Goal: Find specific page/section: Find specific page/section

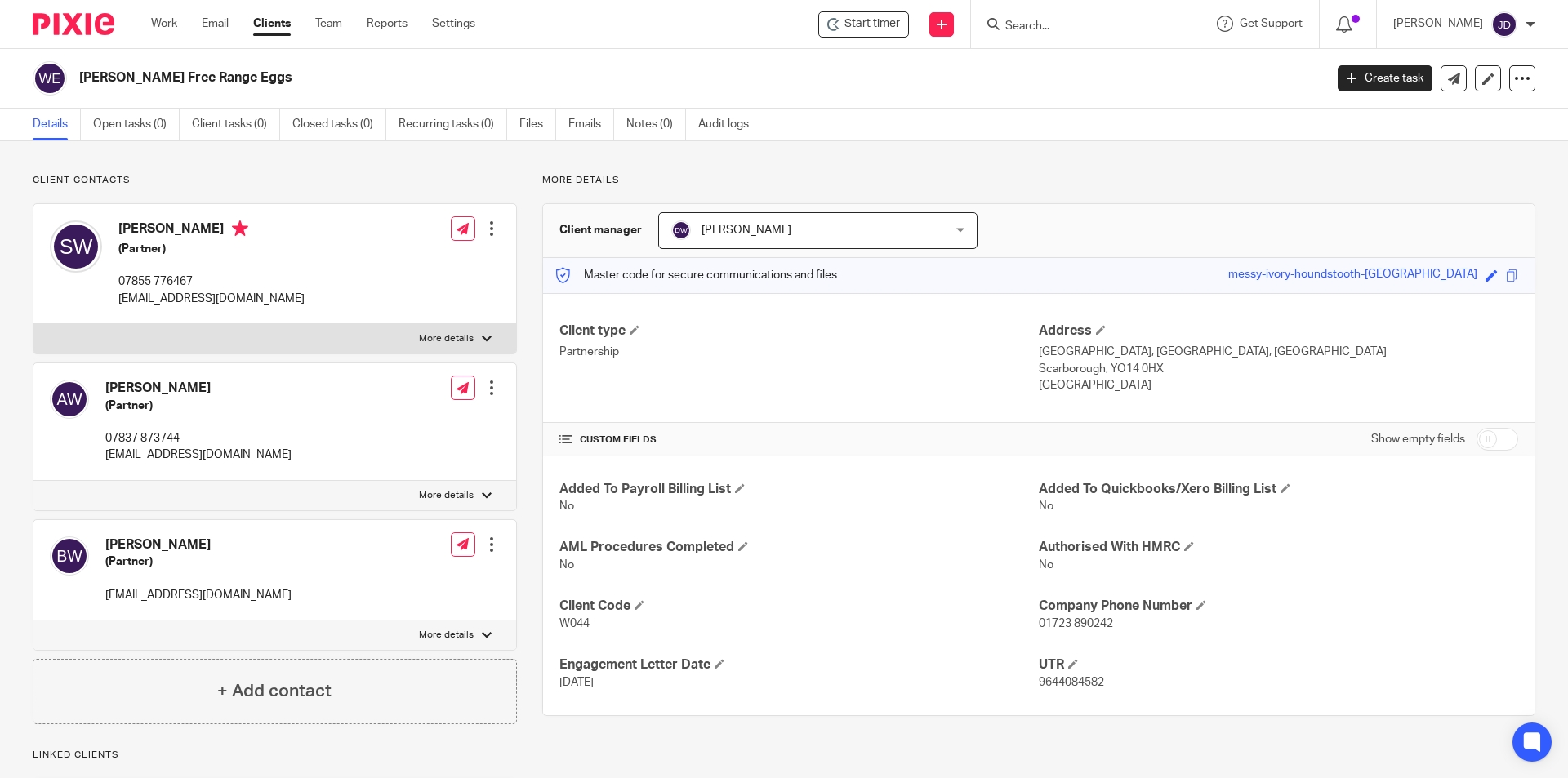
click at [1098, 17] on form at bounding box center [1091, 24] width 174 height 20
click at [1067, 23] on input "Search" at bounding box center [1077, 27] width 147 height 15
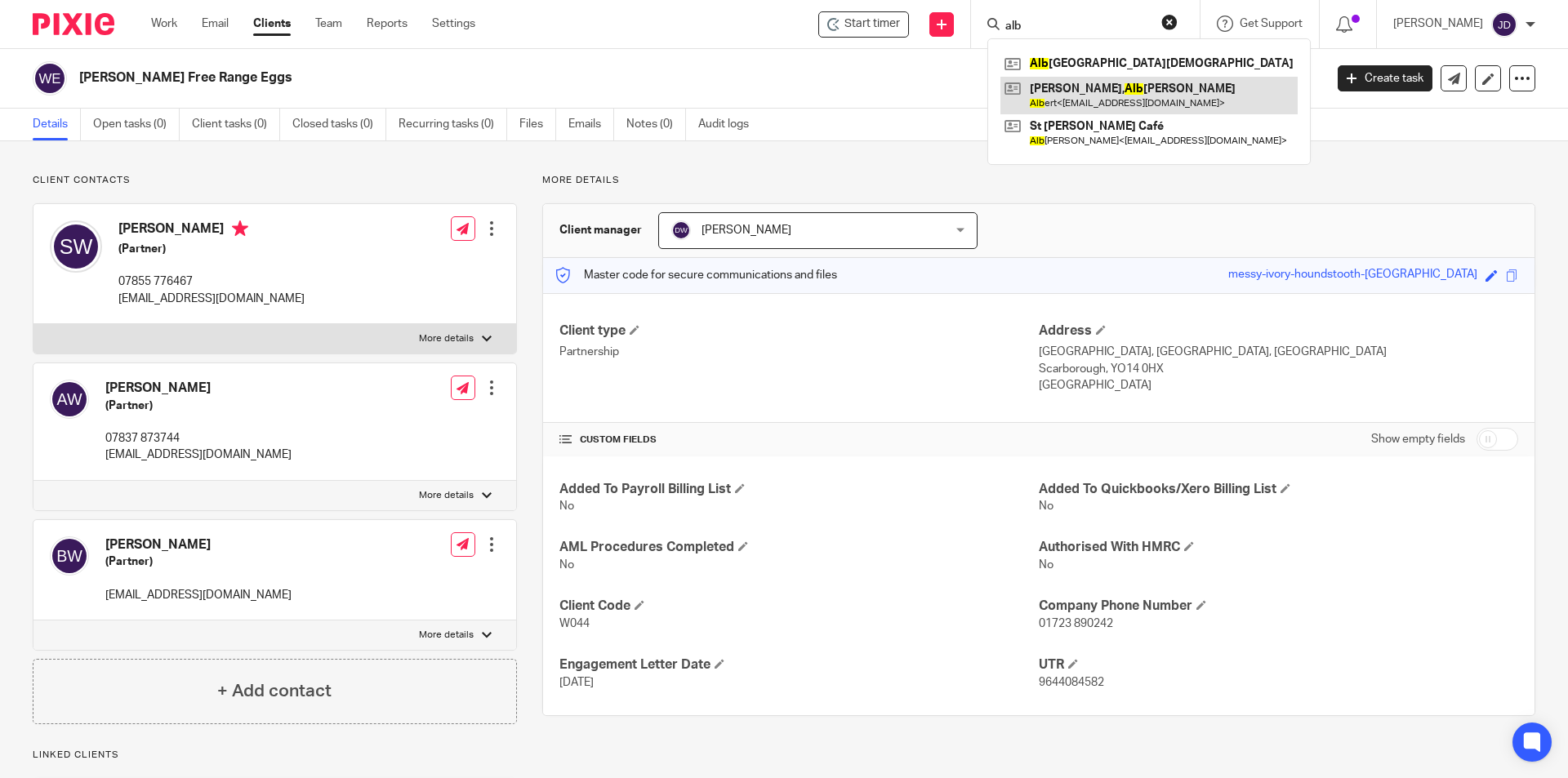
type input "alb"
click at [1108, 80] on link at bounding box center [1149, 95] width 297 height 38
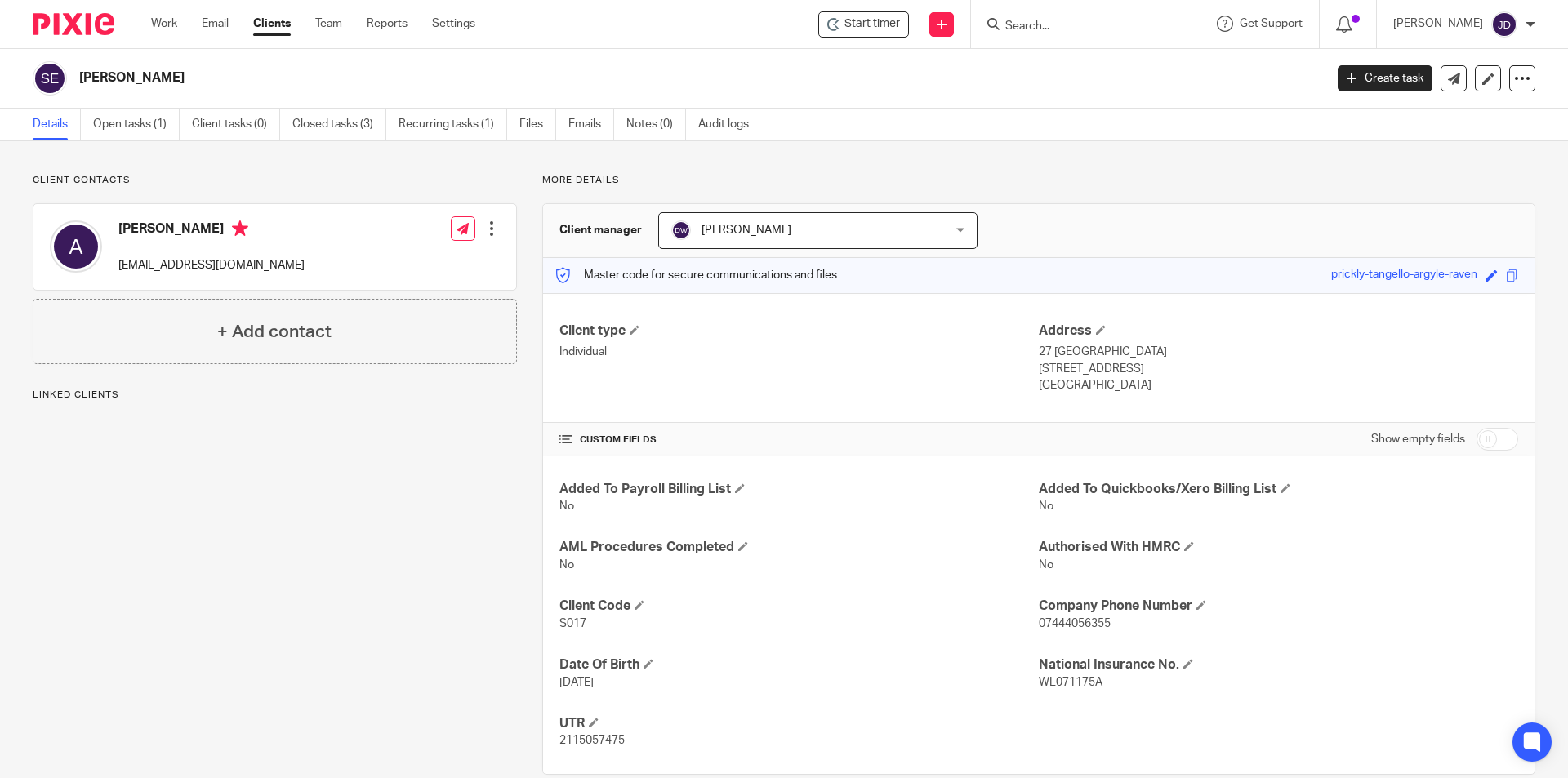
click at [358, 415] on div "Client contacts [PERSON_NAME] [EMAIL_ADDRESS][DOMAIN_NAME] Edit contact Create …" at bounding box center [262, 474] width 510 height 601
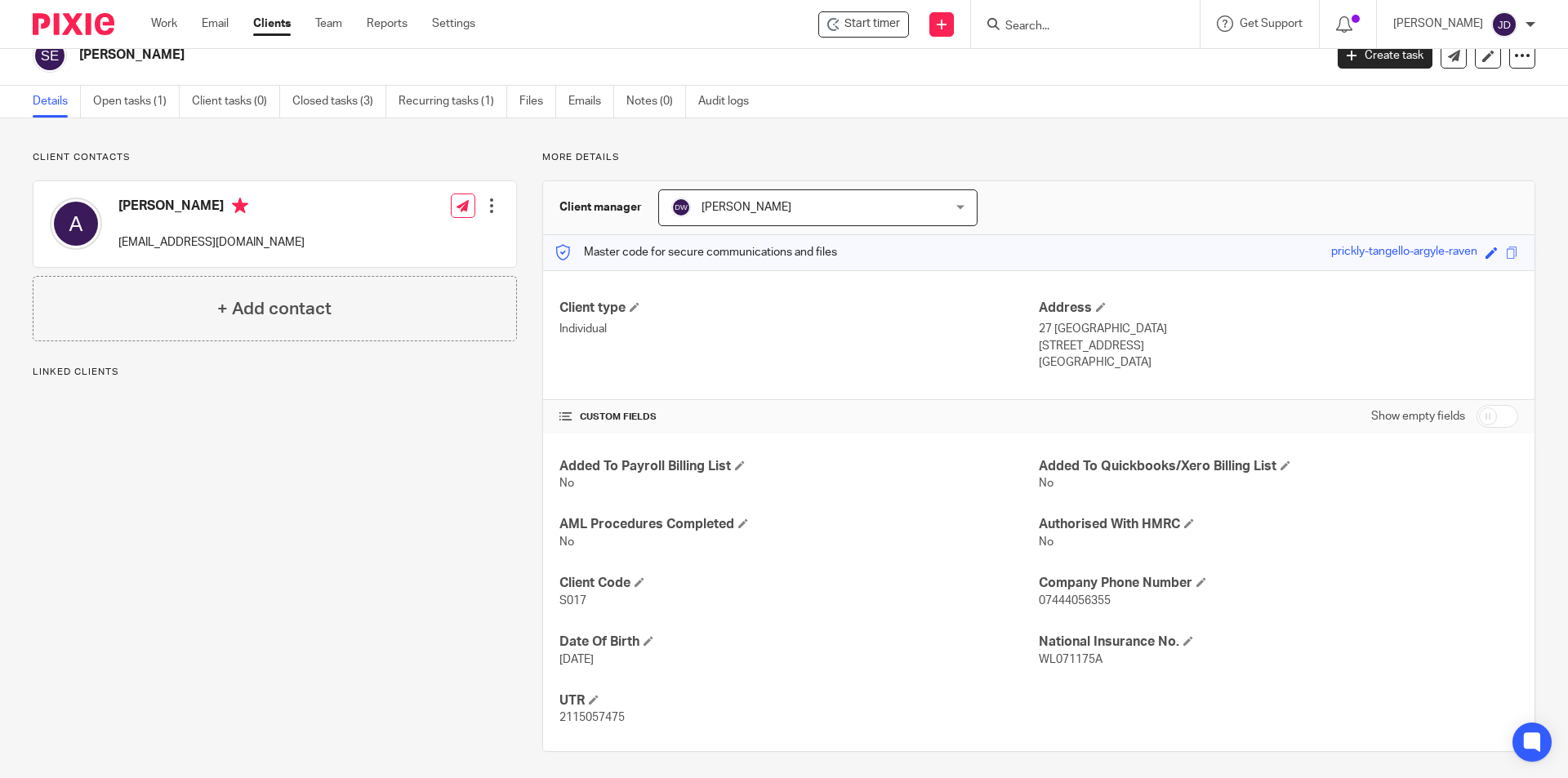
scroll to position [29, 0]
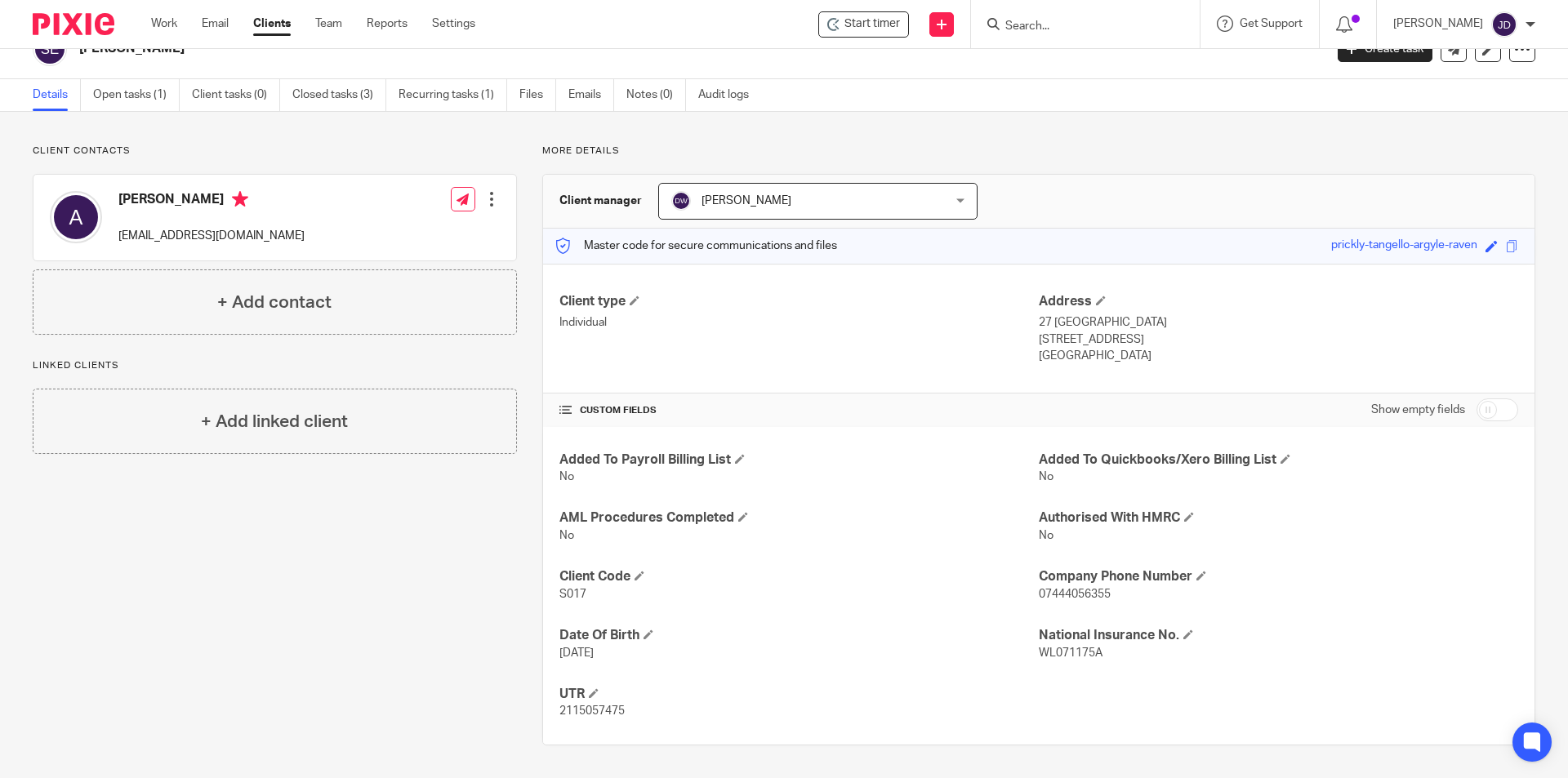
click at [347, 589] on div "Client contacts [PERSON_NAME] [EMAIL_ADDRESS][DOMAIN_NAME] Edit contact Create …" at bounding box center [262, 445] width 510 height 601
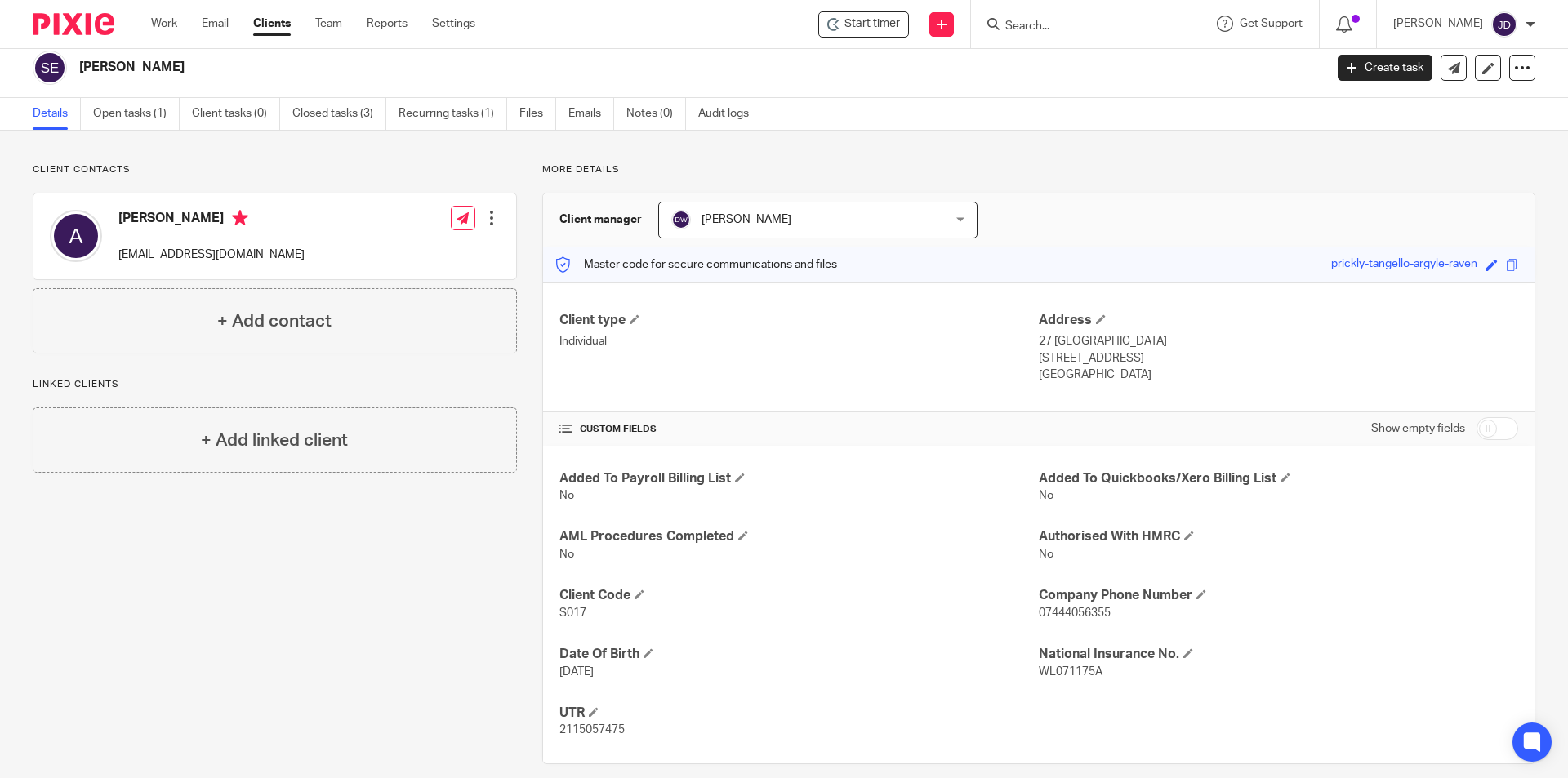
scroll to position [0, 0]
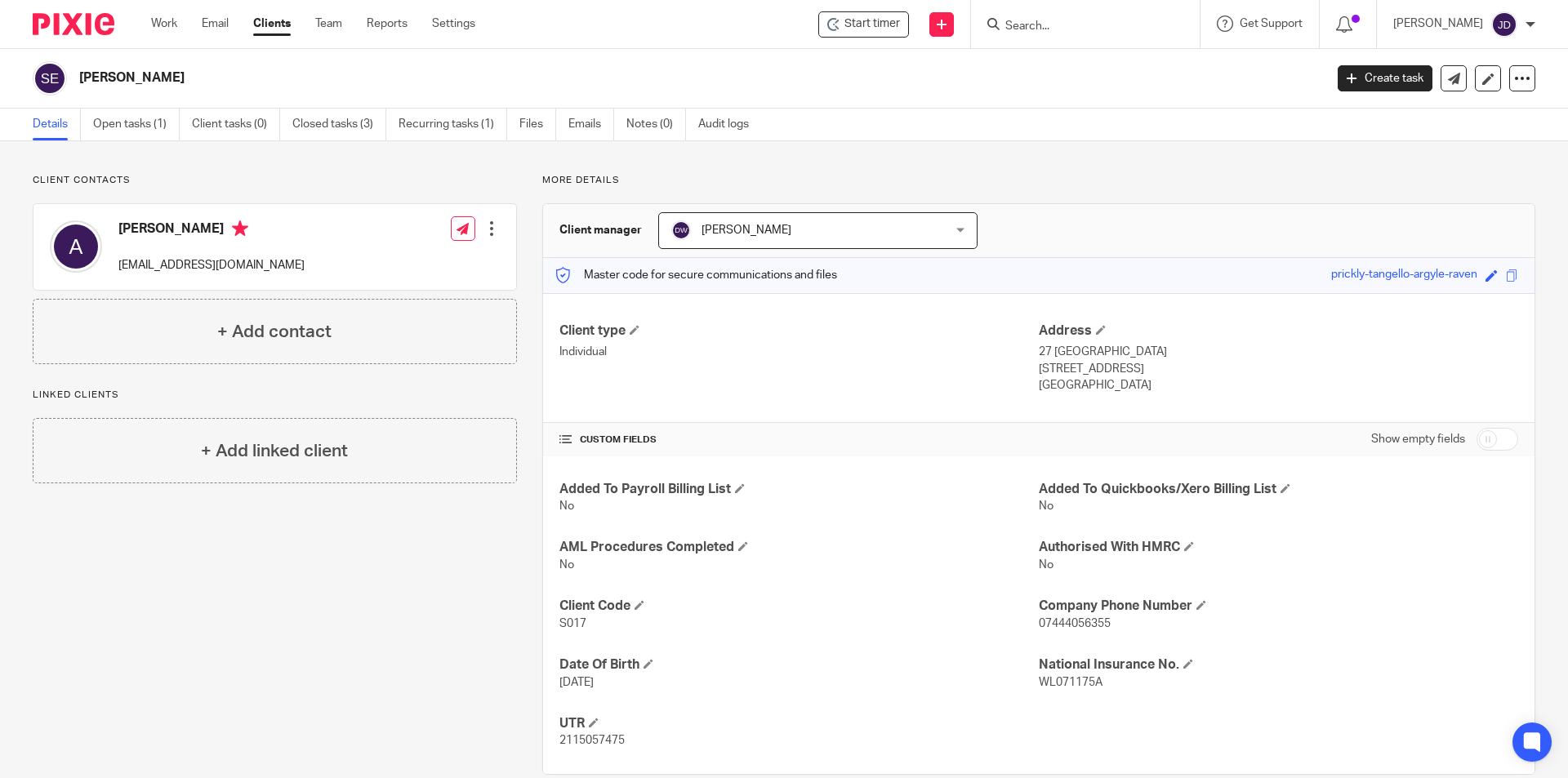
click at [1039, 29] on input "Search" at bounding box center [1077, 27] width 147 height 15
type input "day"
click at [1178, 22] on button "reset" at bounding box center [1170, 22] width 16 height 16
click at [1068, 22] on input "Search" at bounding box center [1077, 27] width 147 height 15
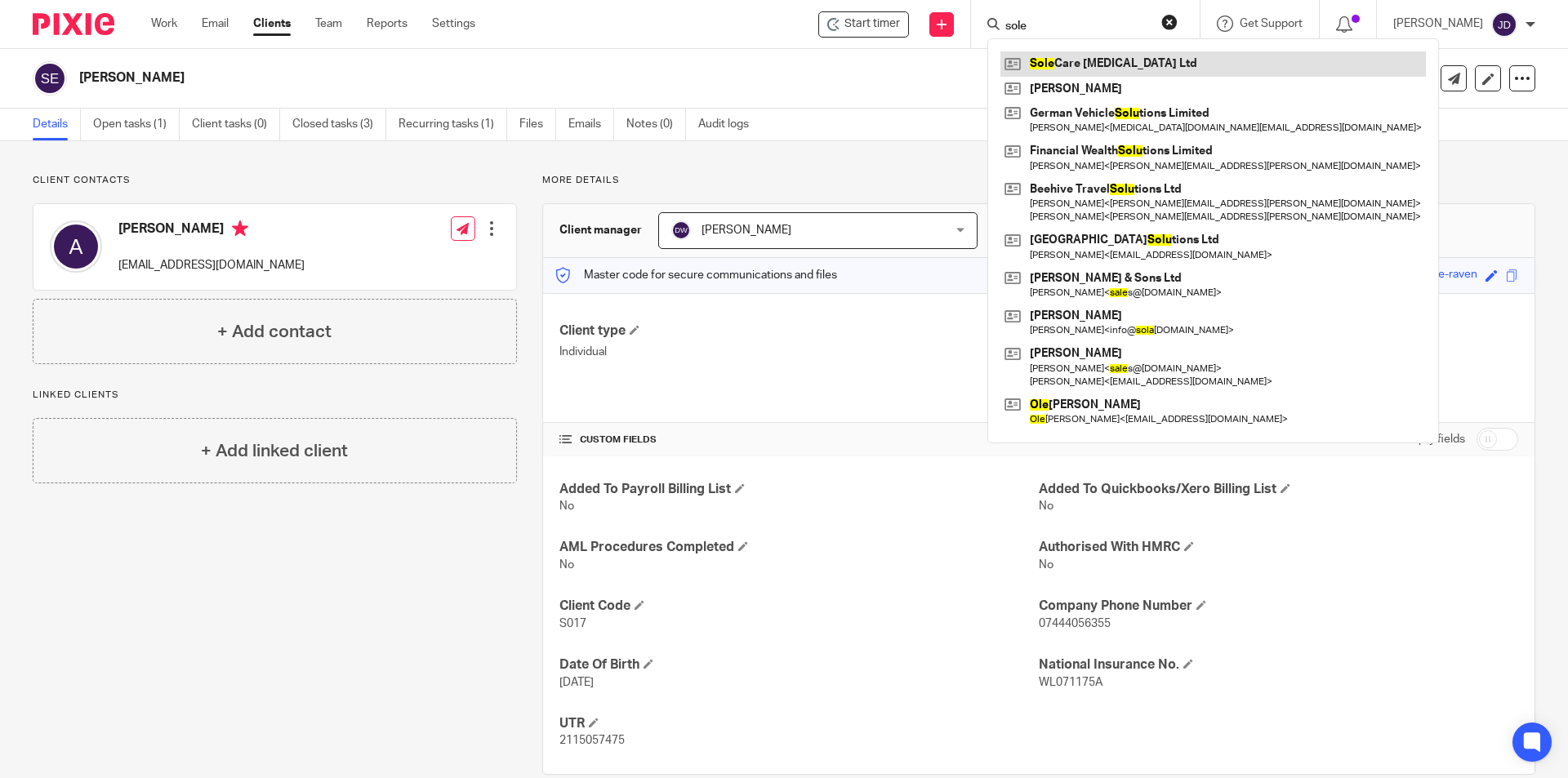
type input "sole"
click at [1143, 73] on link at bounding box center [1213, 63] width 426 height 25
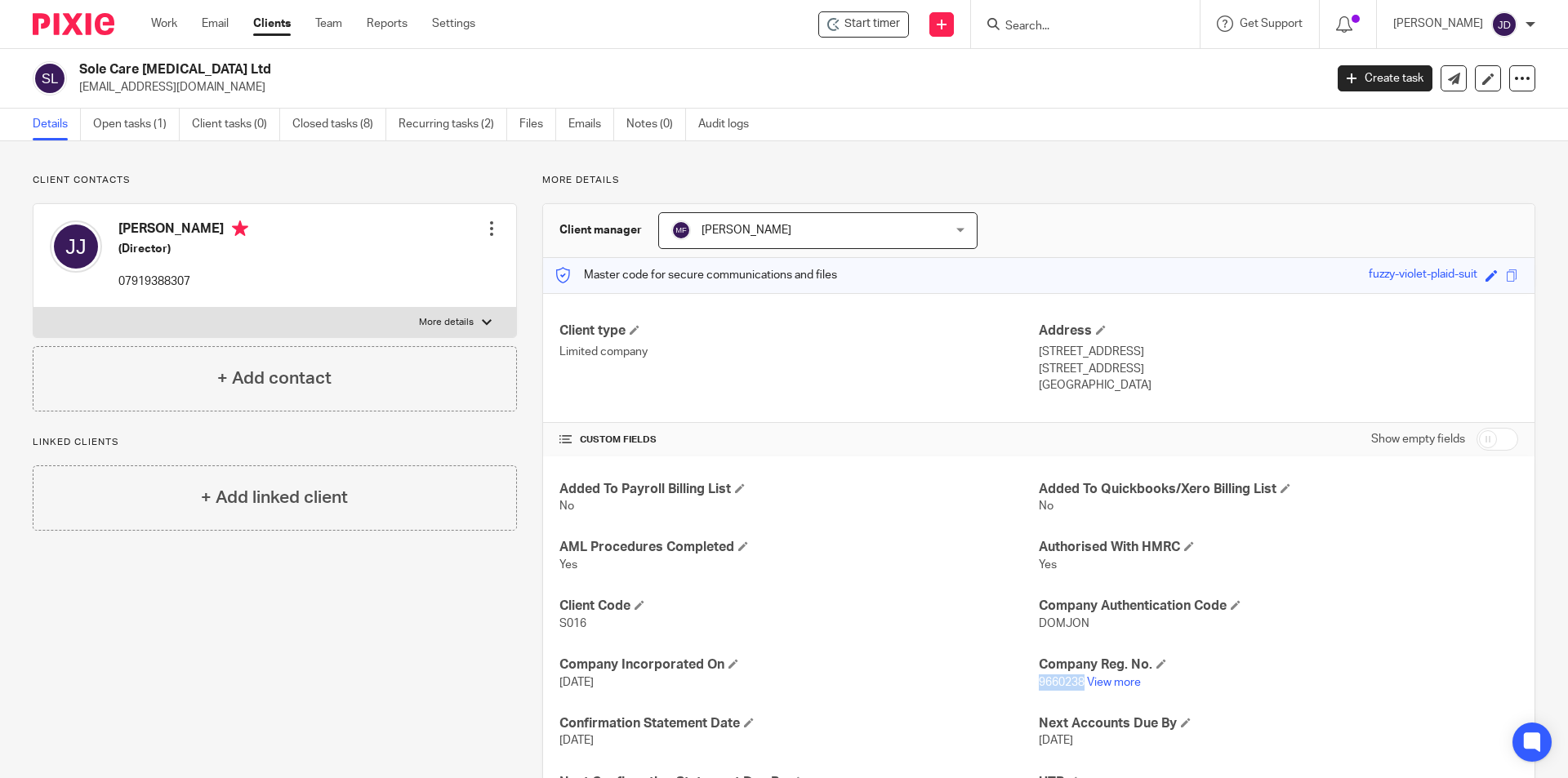
drag, startPoint x: 1031, startPoint y: 679, endPoint x: 1076, endPoint y: 682, distance: 45.1
click at [1076, 682] on span "9660238" at bounding box center [1062, 683] width 46 height 11
copy span "9660238"
click at [170, 27] on link "Work" at bounding box center [164, 24] width 27 height 16
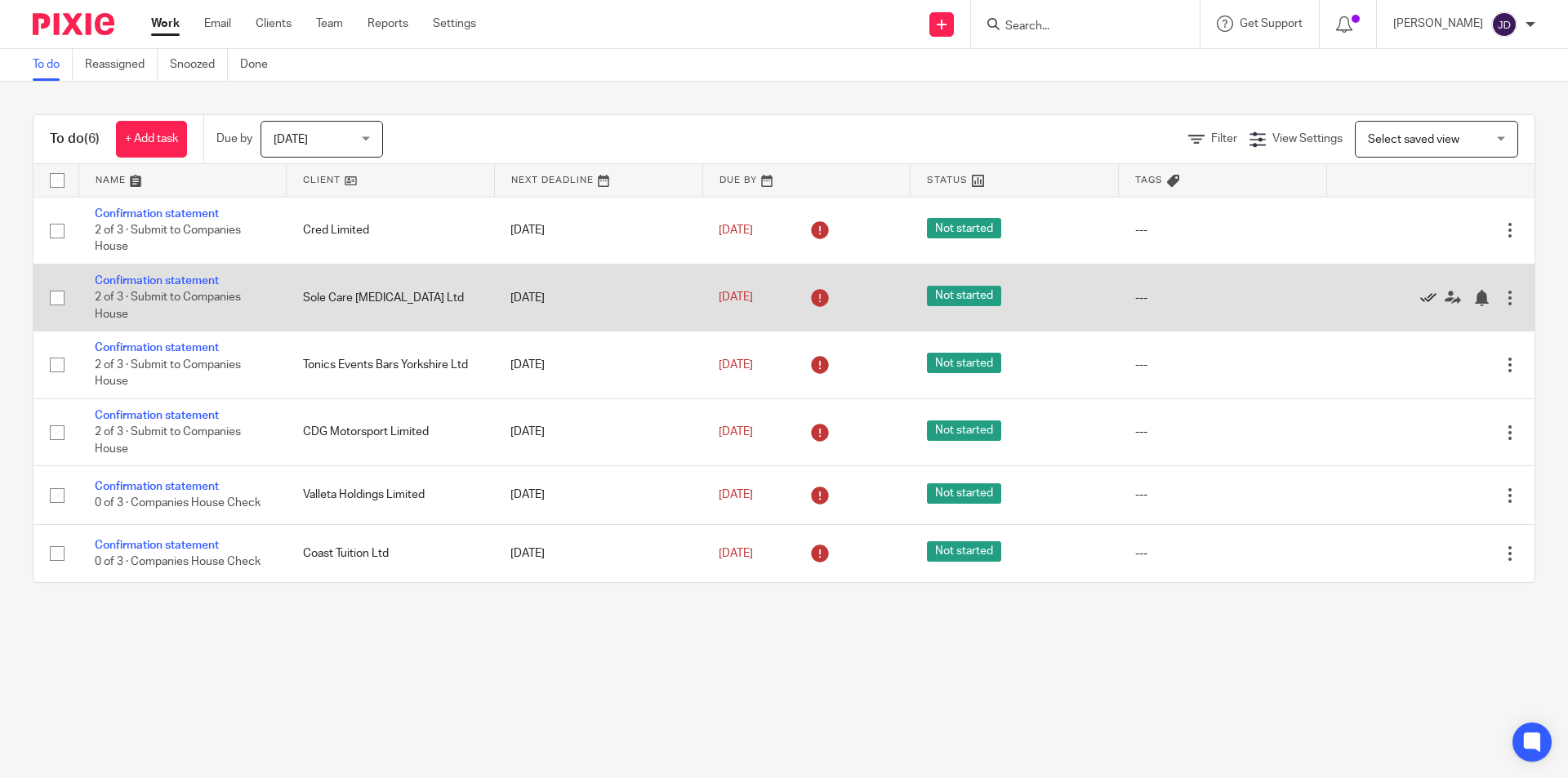
click at [1421, 298] on icon at bounding box center [1429, 298] width 16 height 16
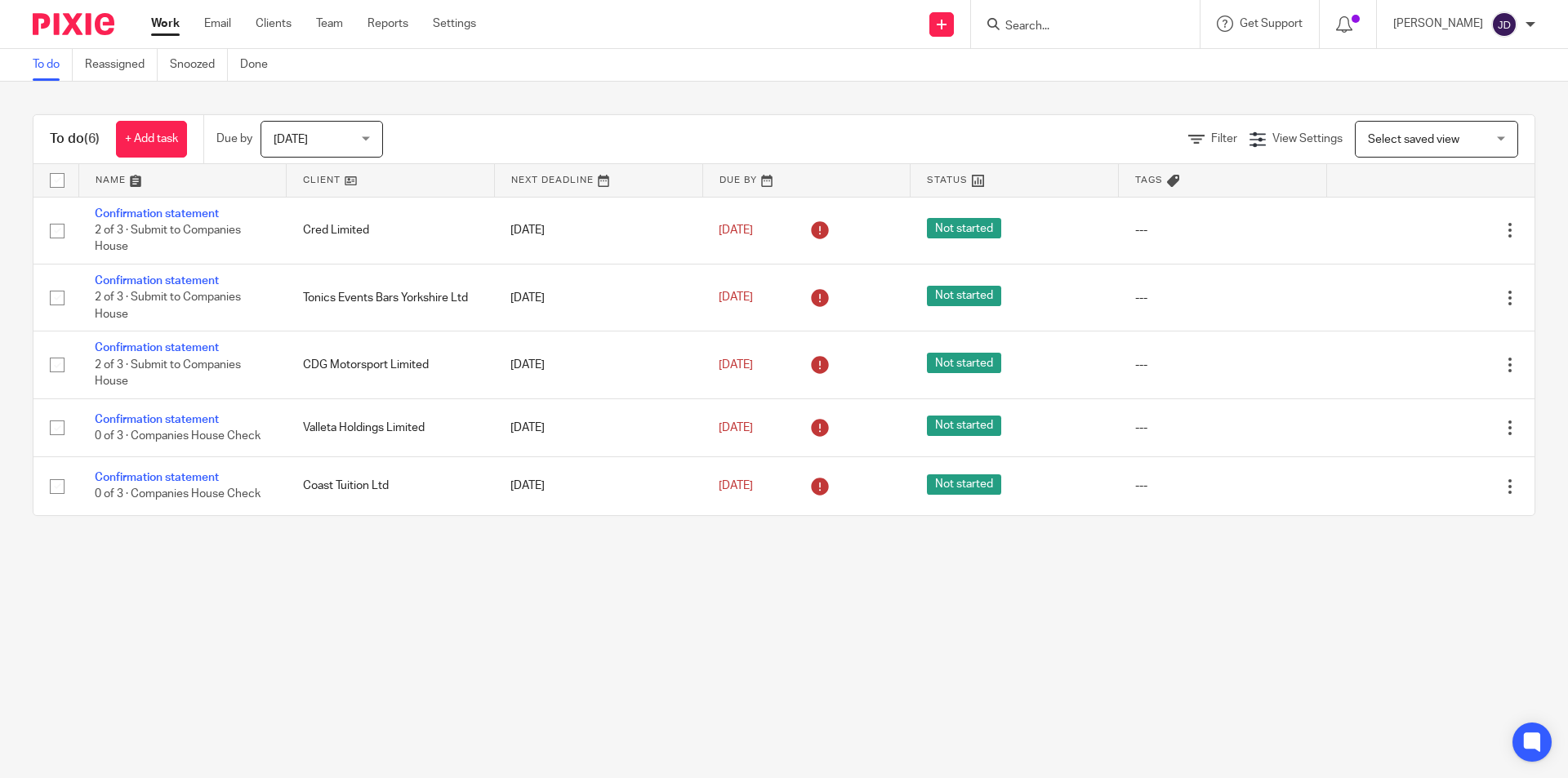
click at [1096, 29] on input "Search" at bounding box center [1077, 27] width 147 height 15
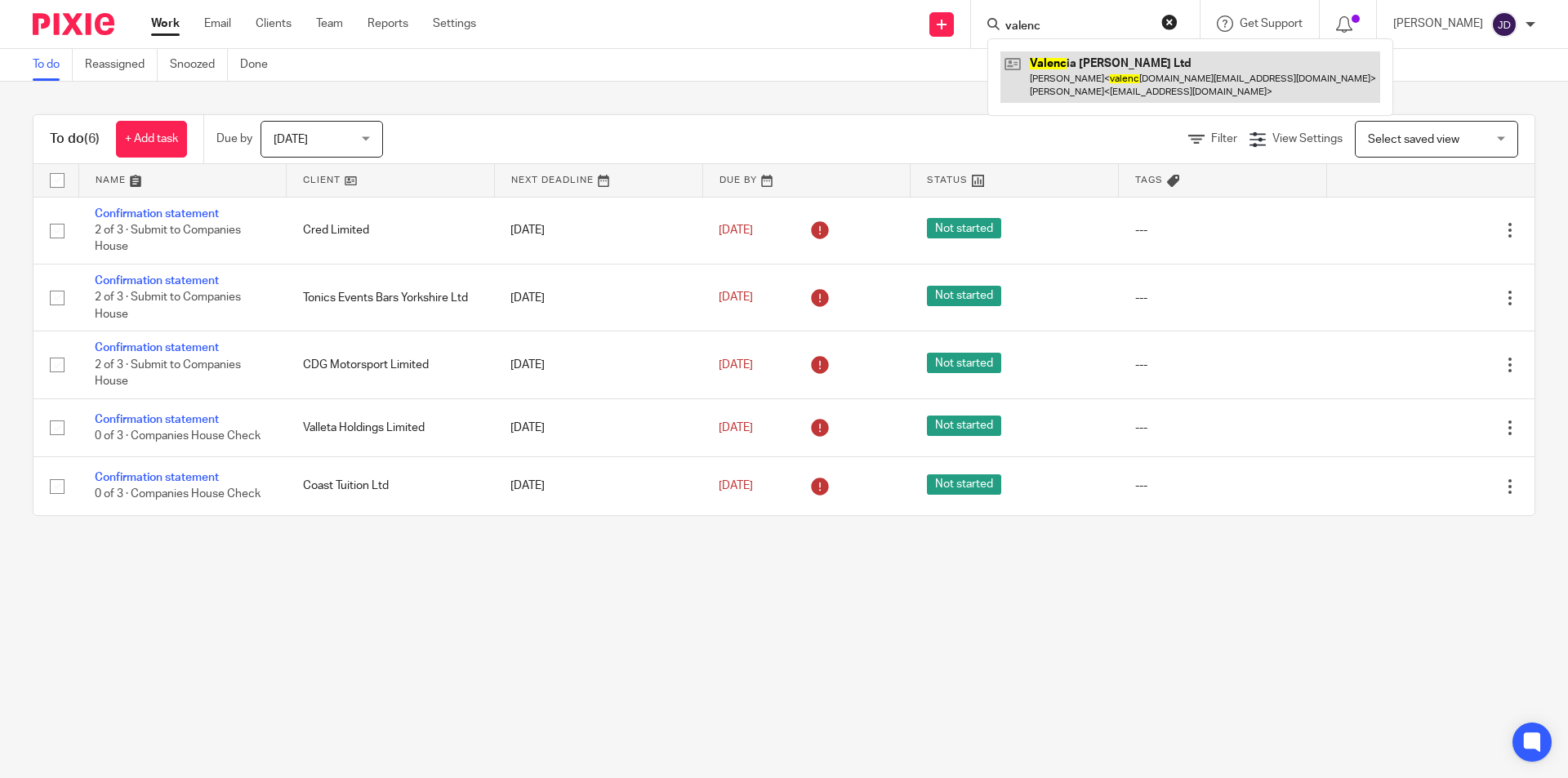
type input "valenc"
click at [1108, 63] on link at bounding box center [1190, 76] width 380 height 50
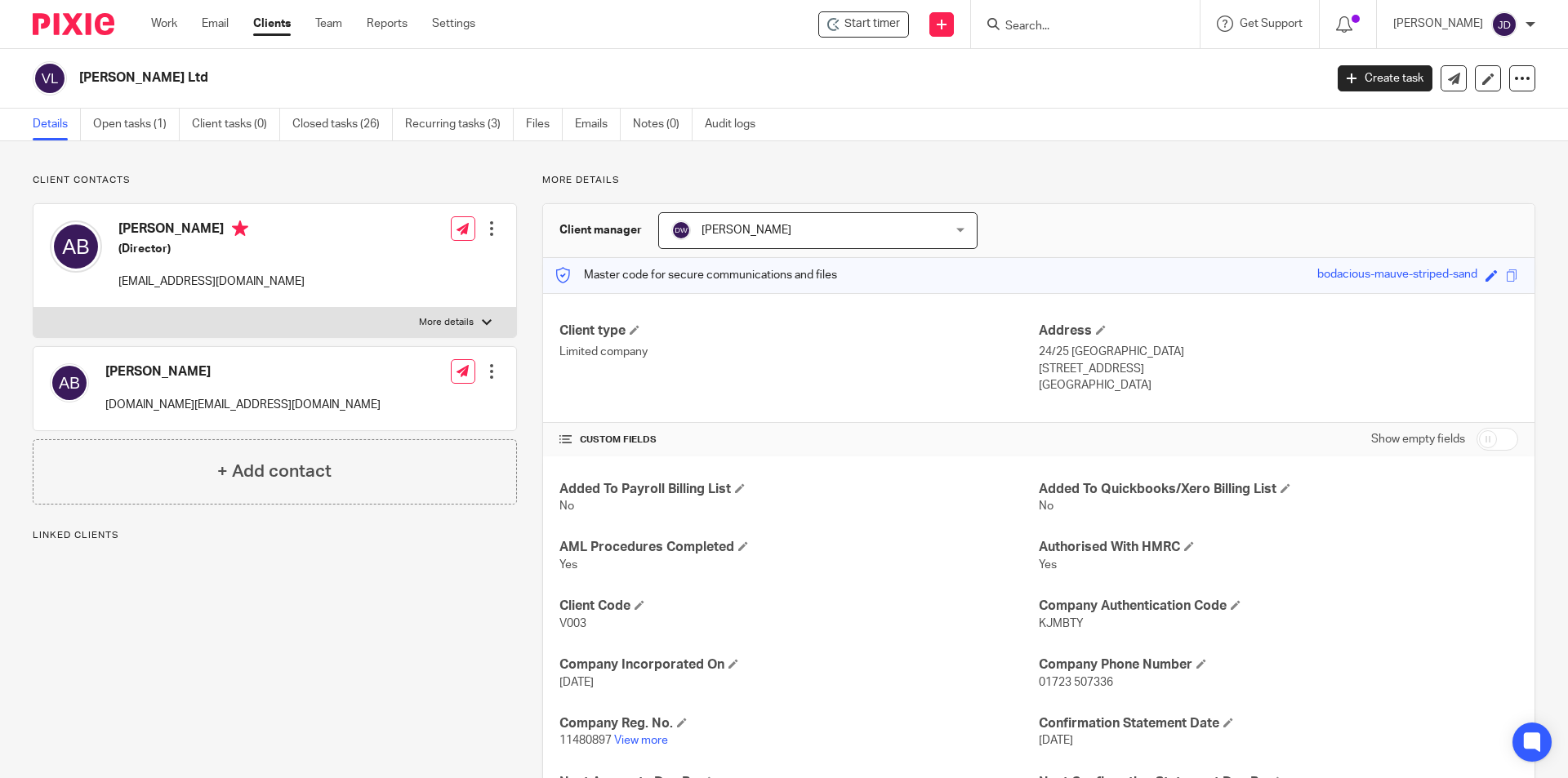
click at [427, 627] on div "Client contacts Alessandro Borzone valenciafelix.uk@gmail.com Edit contact Crea…" at bounding box center [262, 562] width 510 height 777
click at [1111, 38] on div at bounding box center [1086, 24] width 229 height 49
click at [1108, 32] on input "Search" at bounding box center [1077, 27] width 147 height 15
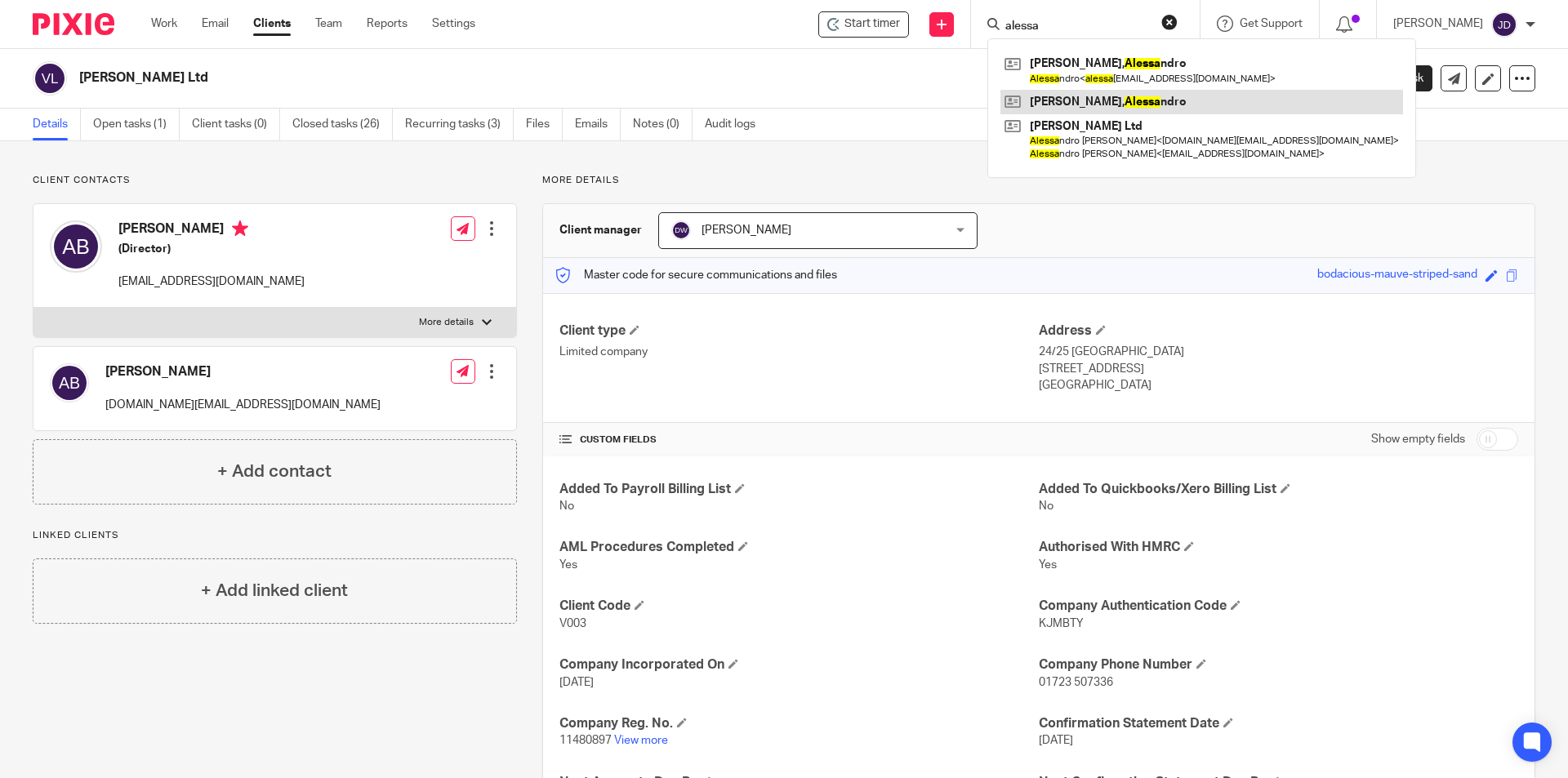
type input "alessa"
click at [1147, 93] on link at bounding box center [1202, 102] width 403 height 25
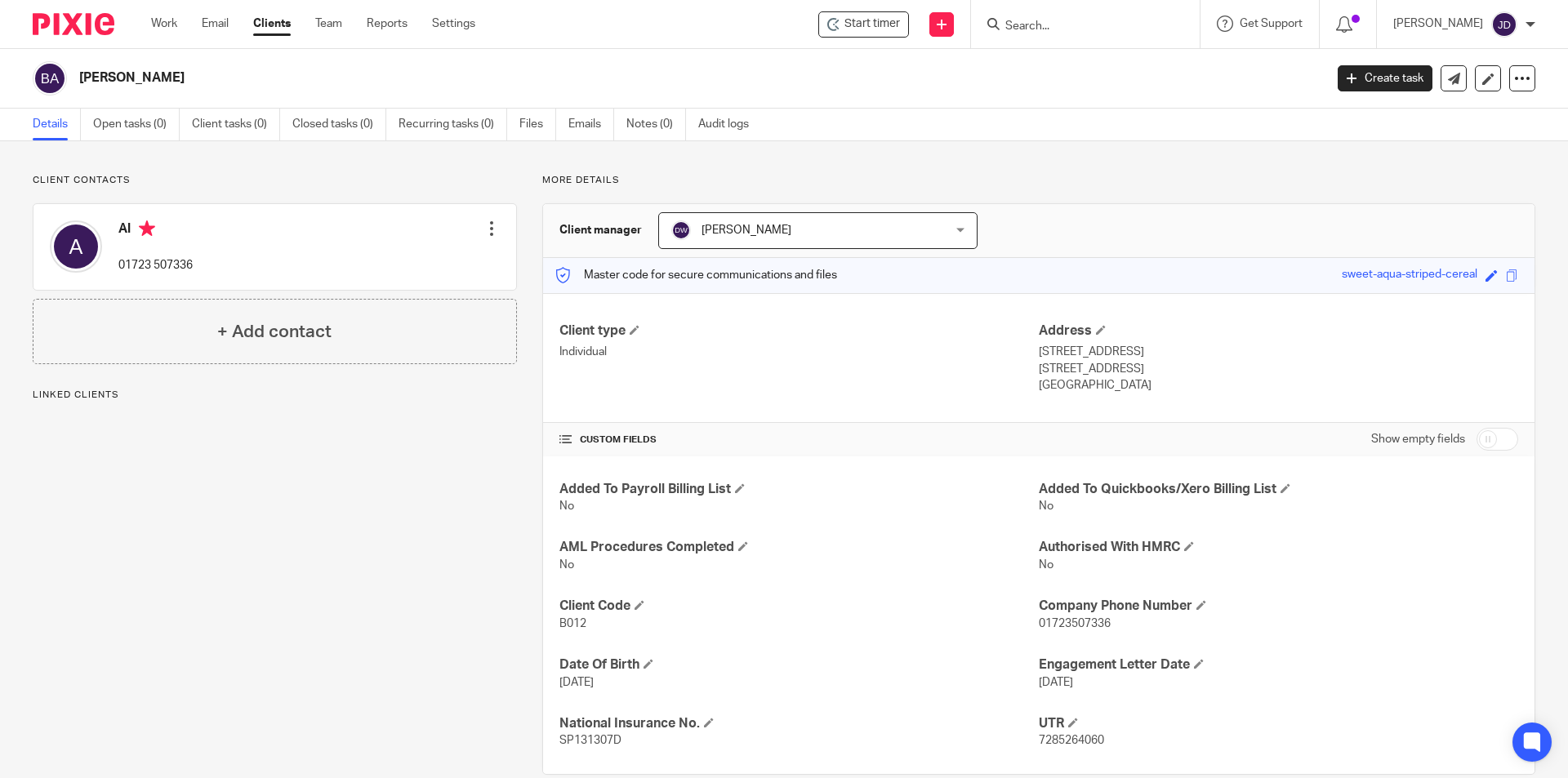
click at [346, 514] on div "Client contacts Al 01723 507336 Edit contact Create client from contact Export …" at bounding box center [262, 474] width 510 height 601
click at [1130, 232] on div "Client manager [PERSON_NAME] [PERSON_NAME] [PERSON_NAME] [PERSON_NAME] [PERSON_…" at bounding box center [1038, 231] width 991 height 54
click at [349, 588] on div "Client contacts Al 01723 507336 Edit contact Create client from contact Export …" at bounding box center [262, 474] width 510 height 601
click at [297, 597] on div "Client contacts Al 01723 507336 Edit contact Create client from contact Export …" at bounding box center [262, 474] width 510 height 601
click at [1089, 33] on input "Search" at bounding box center [1077, 27] width 147 height 15
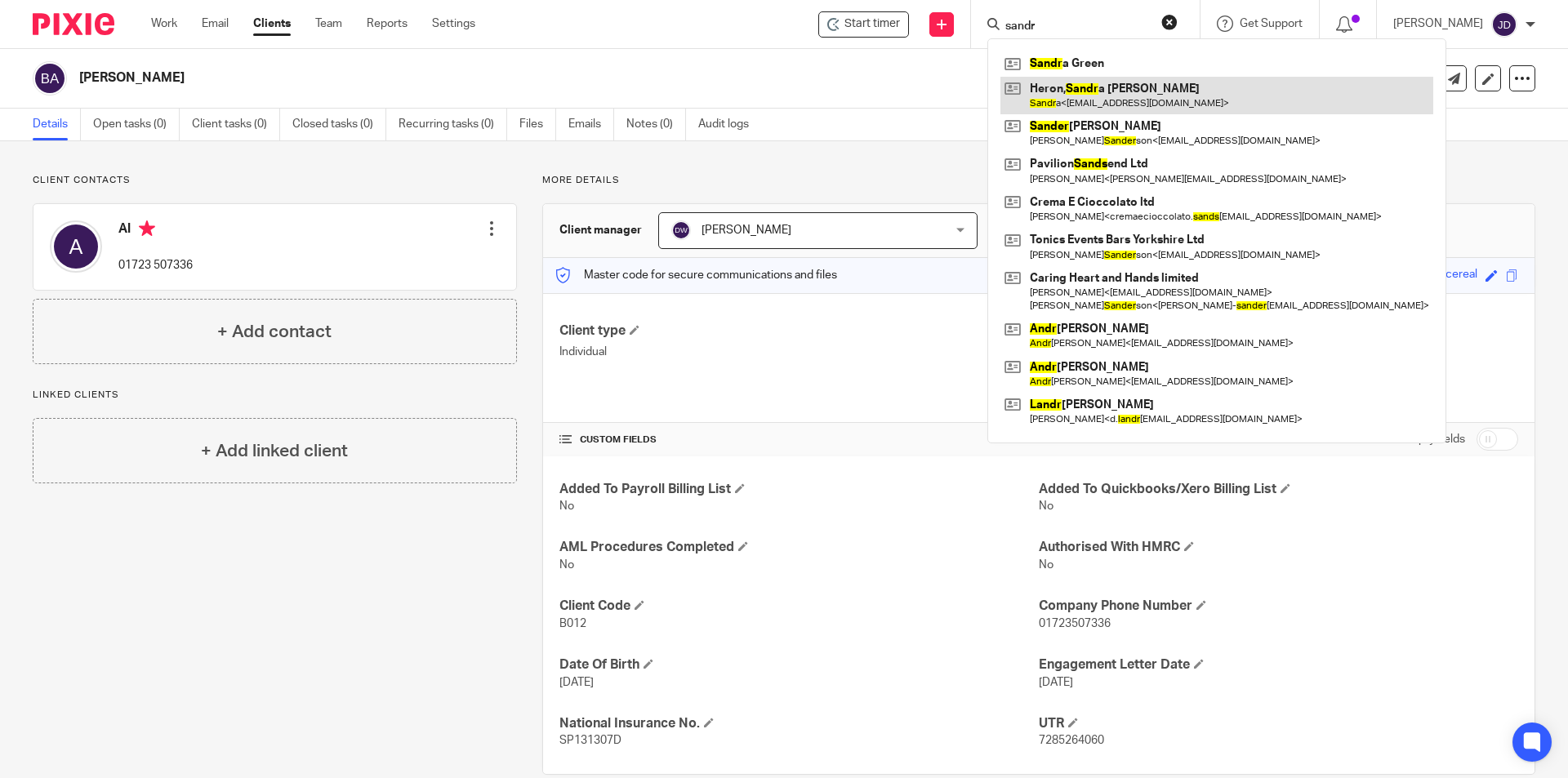
type input "sandr"
click at [1107, 88] on link at bounding box center [1217, 95] width 433 height 38
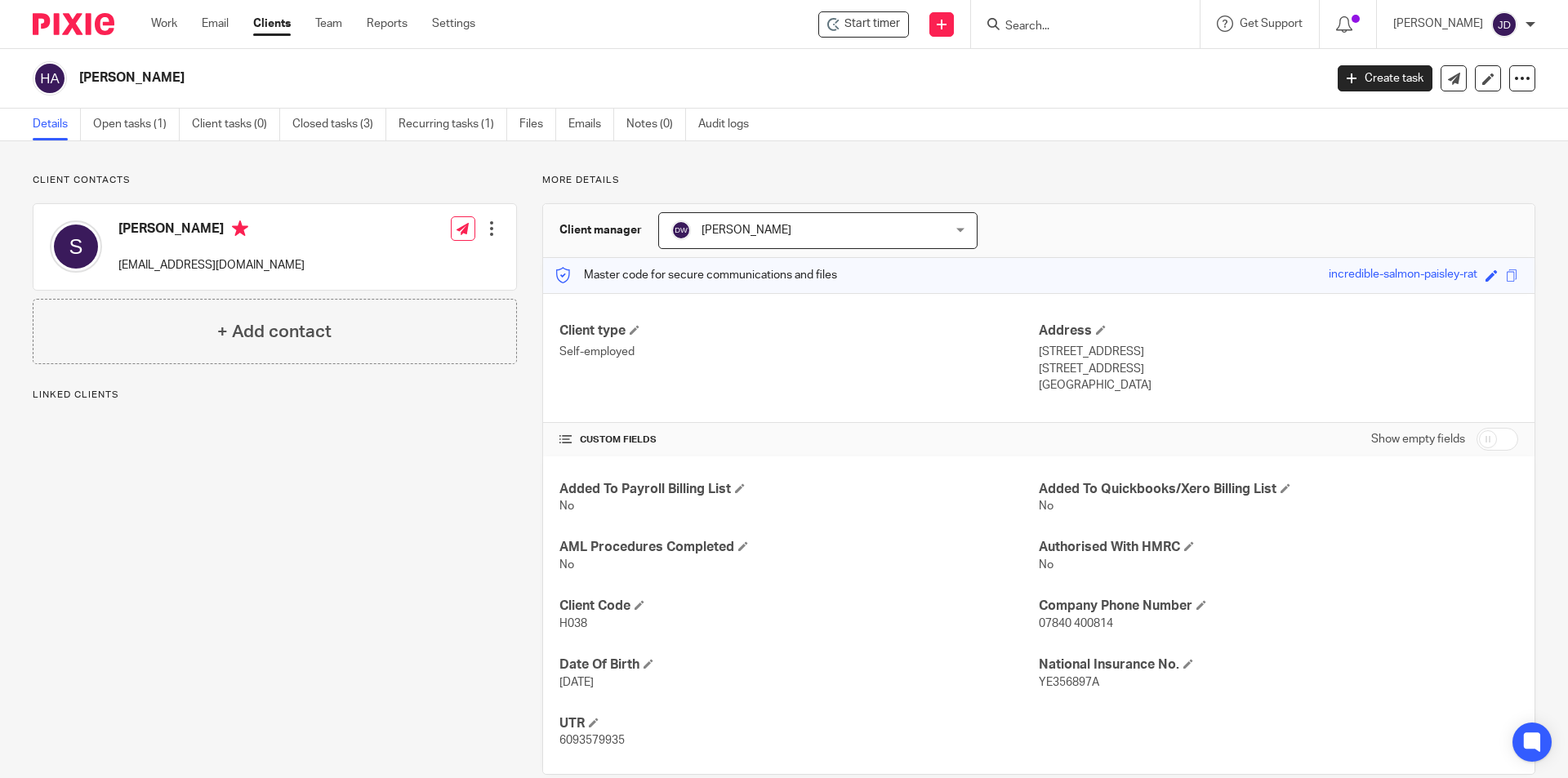
click at [470, 529] on div "Client contacts [PERSON_NAME] [EMAIL_ADDRESS][DOMAIN_NAME] Edit contact Create …" at bounding box center [262, 474] width 510 height 601
click at [1087, 18] on form at bounding box center [1091, 24] width 174 height 20
click at [1084, 32] on input "Search" at bounding box center [1077, 27] width 147 height 15
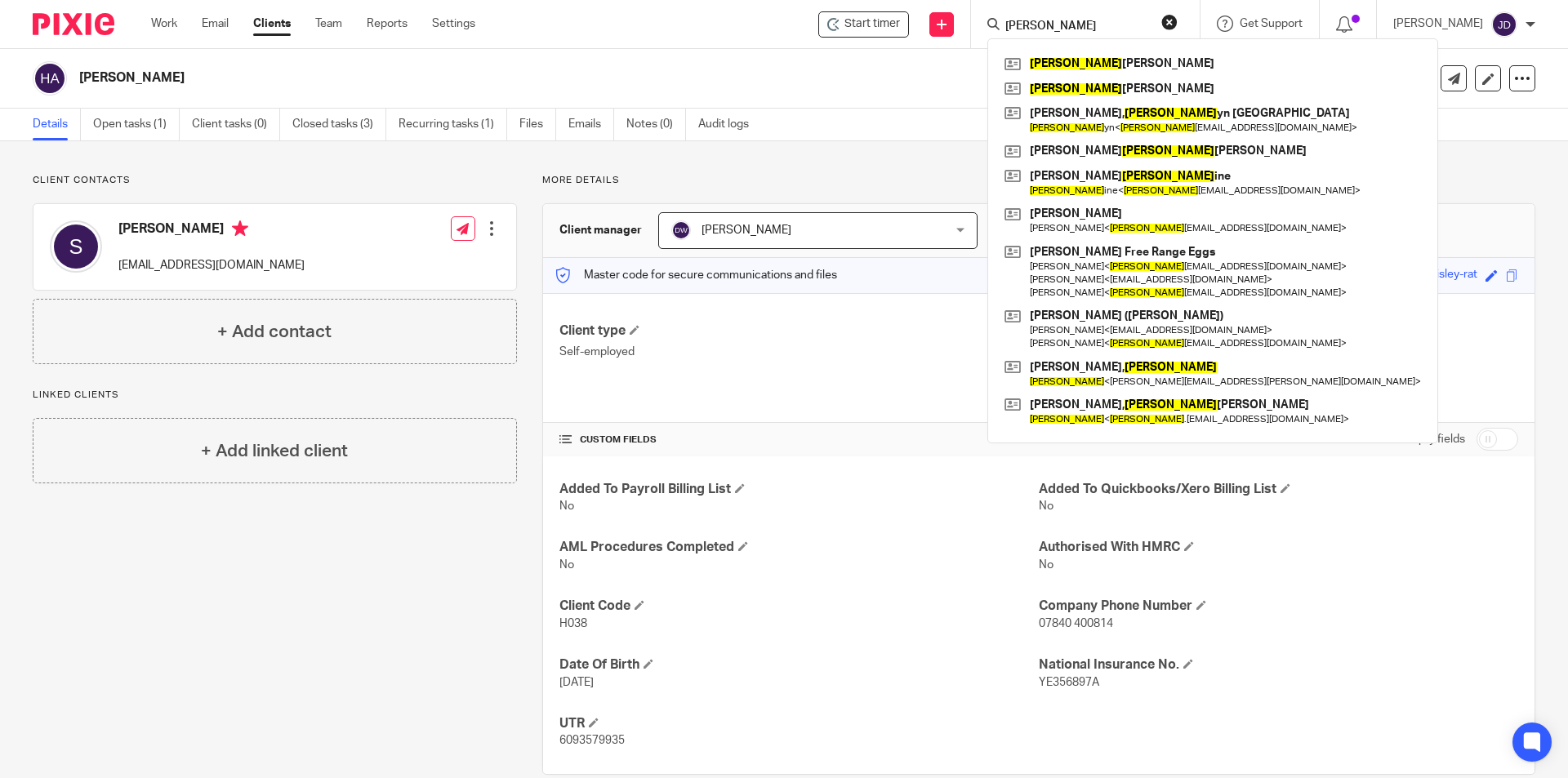
type input "[PERSON_NAME]"
